Goal: Transaction & Acquisition: Purchase product/service

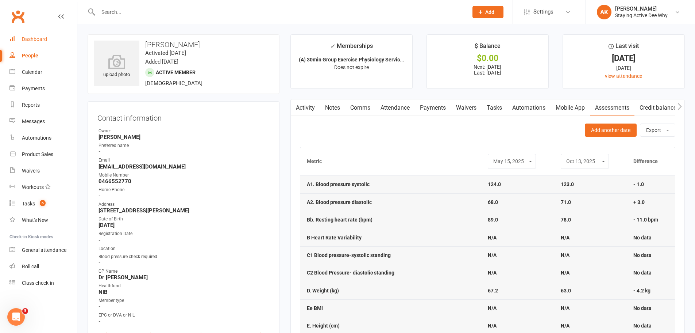
click at [46, 35] on link "Dashboard" at bounding box center [43, 39] width 68 height 16
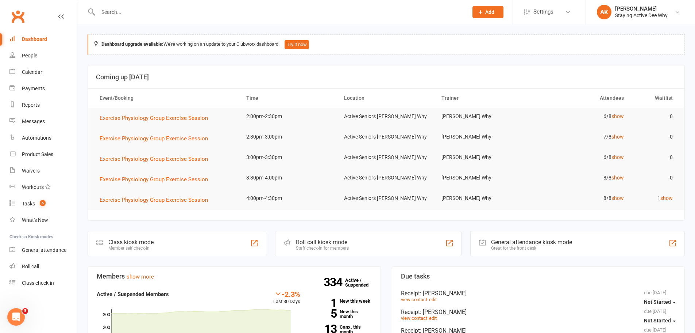
click at [170, 11] on input "text" at bounding box center [279, 12] width 367 height 10
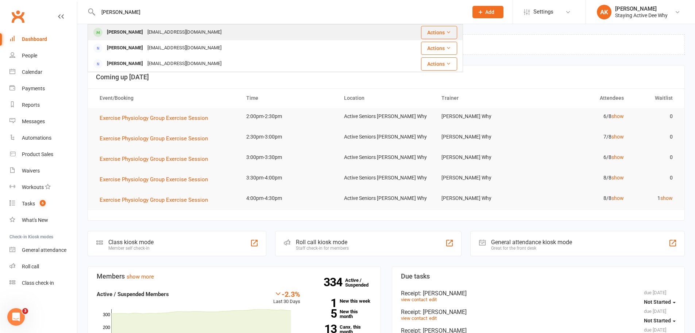
type input "[PERSON_NAME]"
click at [160, 27] on div "[EMAIL_ADDRESS][DOMAIN_NAME]" at bounding box center [184, 32] width 78 height 11
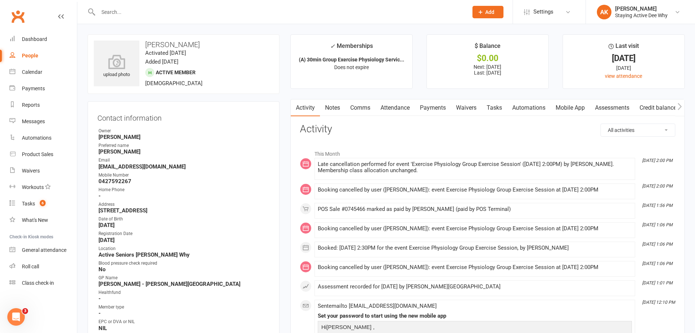
click at [434, 105] on link "Payments" at bounding box center [433, 107] width 36 height 17
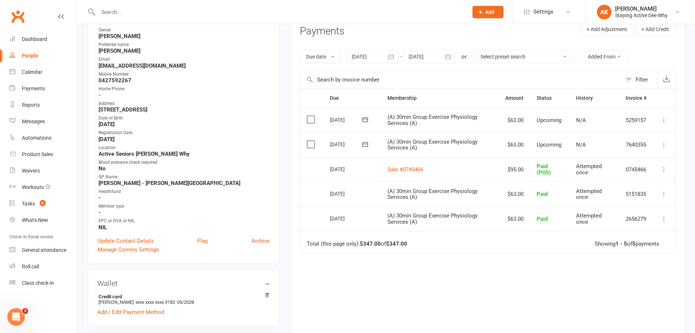
scroll to position [110, 0]
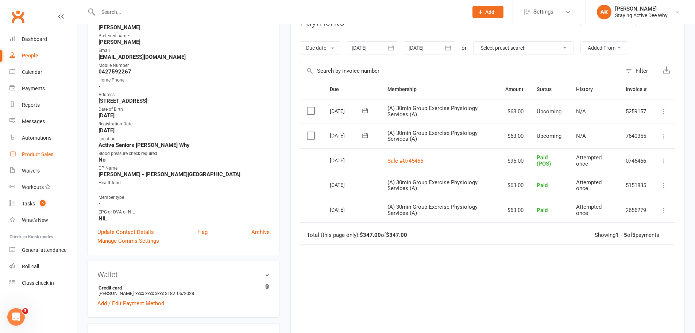
click at [46, 156] on div "Product Sales" at bounding box center [37, 154] width 31 height 6
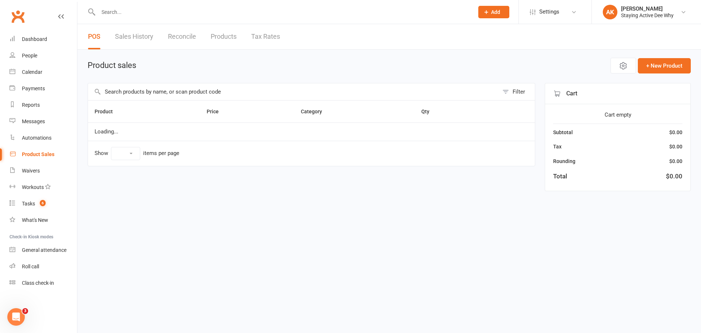
select select "10"
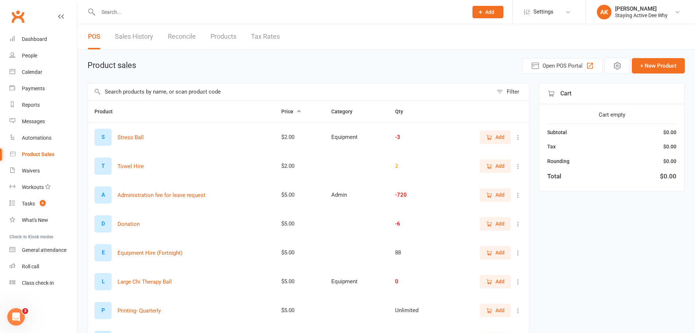
click at [139, 93] on input "text" at bounding box center [290, 91] width 405 height 17
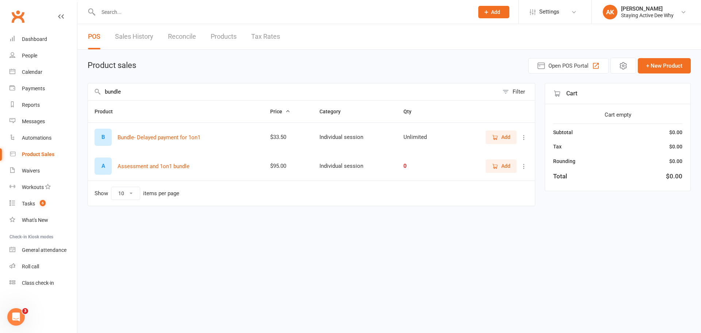
type input "bundle"
click at [494, 166] on icon "button" at bounding box center [495, 166] width 7 height 7
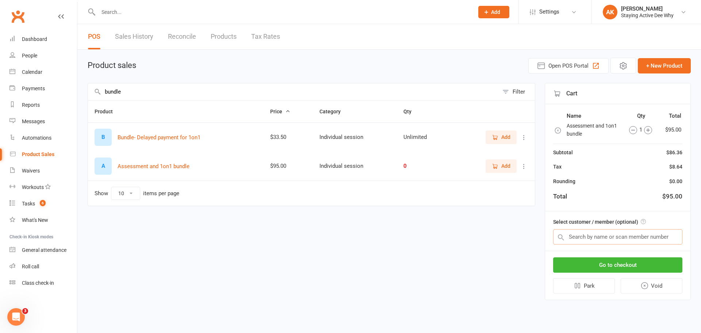
click at [606, 241] on input "text" at bounding box center [617, 236] width 129 height 15
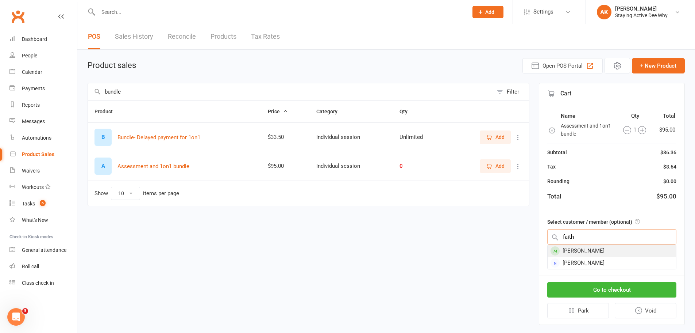
type input "faith"
click at [598, 247] on div "[PERSON_NAME]" at bounding box center [612, 251] width 128 height 12
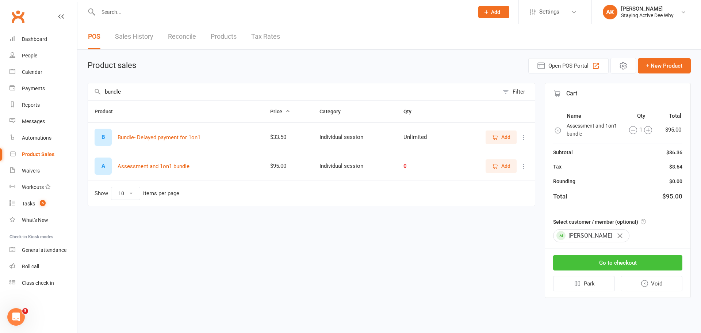
click at [597, 265] on button "Go to checkout" at bounding box center [617, 262] width 129 height 15
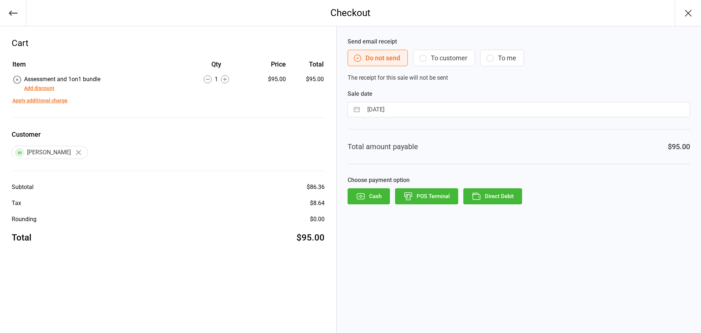
click at [498, 195] on button "Direct Debit" at bounding box center [492, 196] width 59 height 16
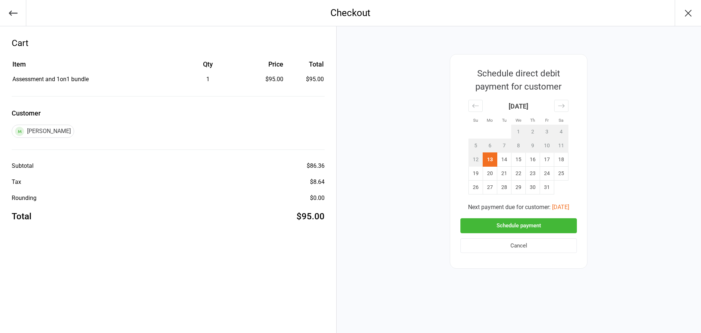
click at [479, 220] on button "Schedule payment" at bounding box center [518, 225] width 116 height 15
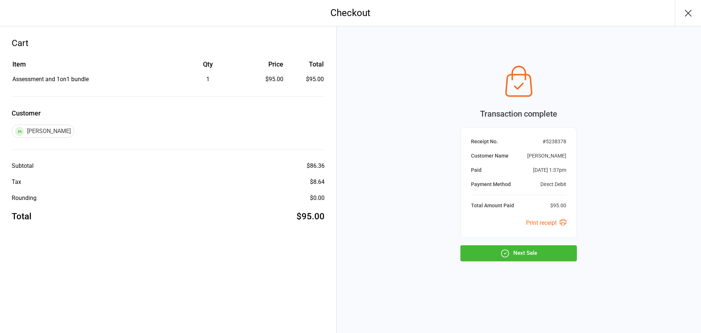
click at [691, 13] on icon "button" at bounding box center [688, 13] width 12 height 12
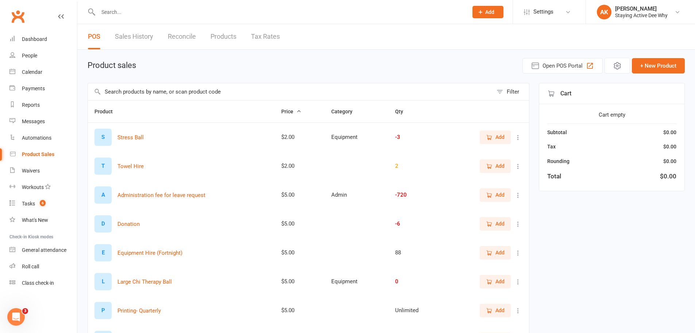
click at [169, 11] on input "text" at bounding box center [279, 12] width 367 height 10
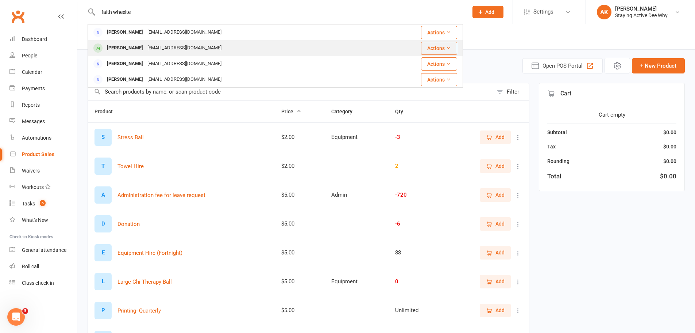
type input "faith wheelte"
click at [150, 46] on div "faithymcgregor@gmail.com" at bounding box center [184, 48] width 78 height 11
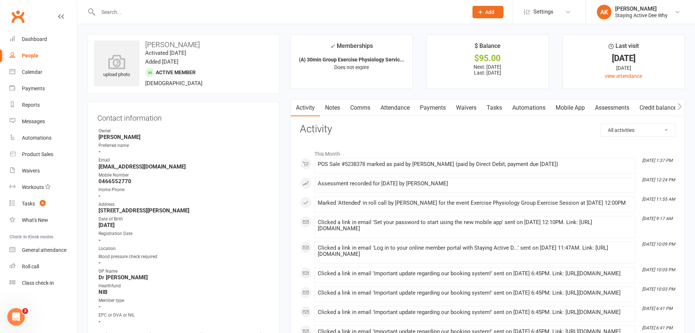
click at [602, 108] on link "Assessments" at bounding box center [612, 107] width 45 height 17
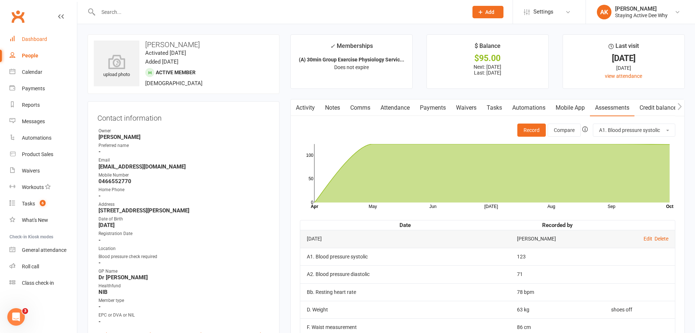
click at [36, 38] on div "Dashboard" at bounding box center [34, 39] width 25 height 6
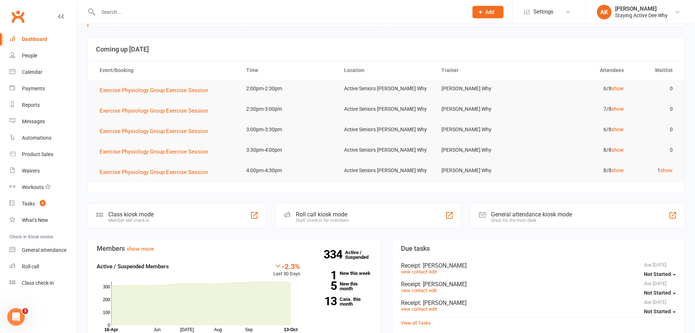
scroll to position [73, 0]
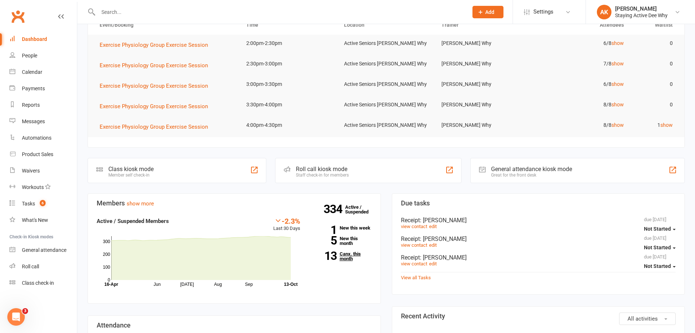
click at [356, 253] on link "13 Canx. this month" at bounding box center [341, 255] width 61 height 9
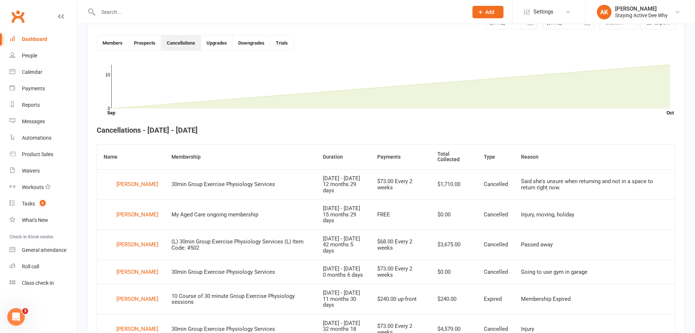
scroll to position [199, 0]
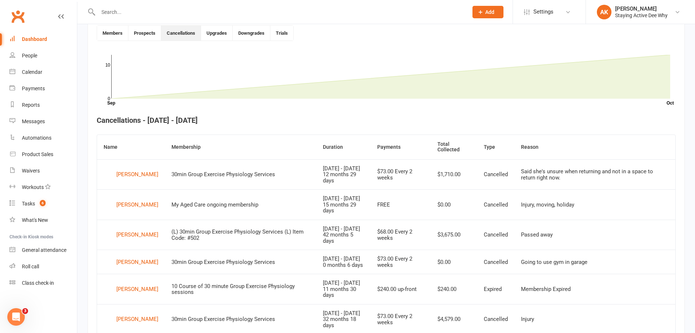
click at [45, 37] on div "Dashboard" at bounding box center [34, 39] width 25 height 6
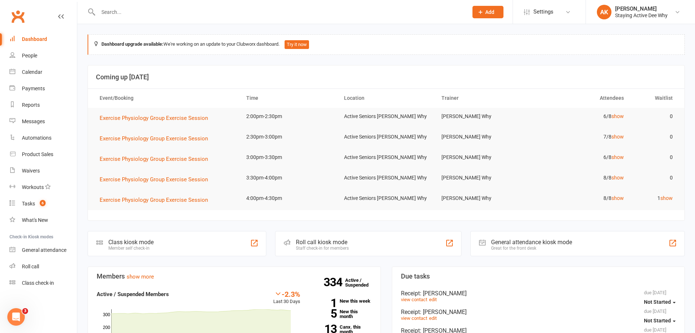
click at [182, 14] on input "text" at bounding box center [279, 12] width 367 height 10
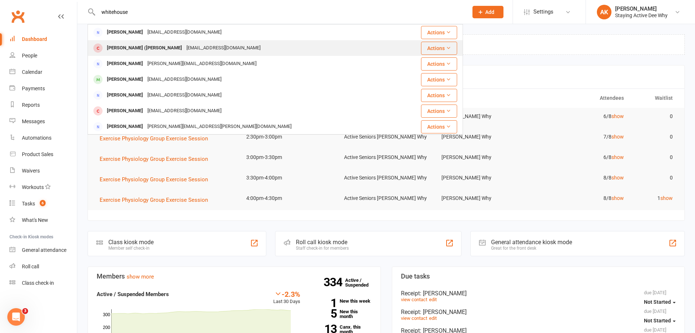
type input "whitehouse"
click at [174, 42] on div "Cornelia (Miki) Whitehouse cawfbw@gmail.com" at bounding box center [243, 48] width 311 height 15
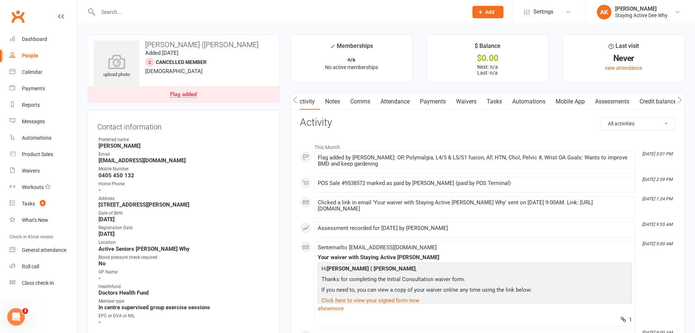
scroll to position [0, 0]
click at [607, 105] on link "Assessments" at bounding box center [612, 101] width 45 height 17
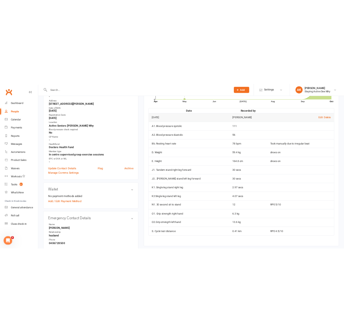
scroll to position [183, 0]
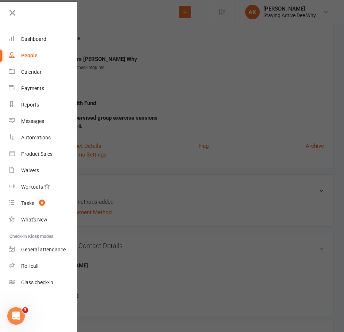
drag, startPoint x: 161, startPoint y: 82, endPoint x: 164, endPoint y: 103, distance: 20.6
click at [161, 83] on div at bounding box center [172, 166] width 344 height 332
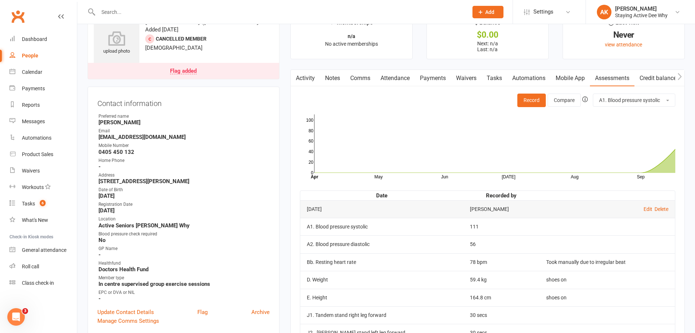
scroll to position [0, 0]
